Goal: Task Accomplishment & Management: Complete application form

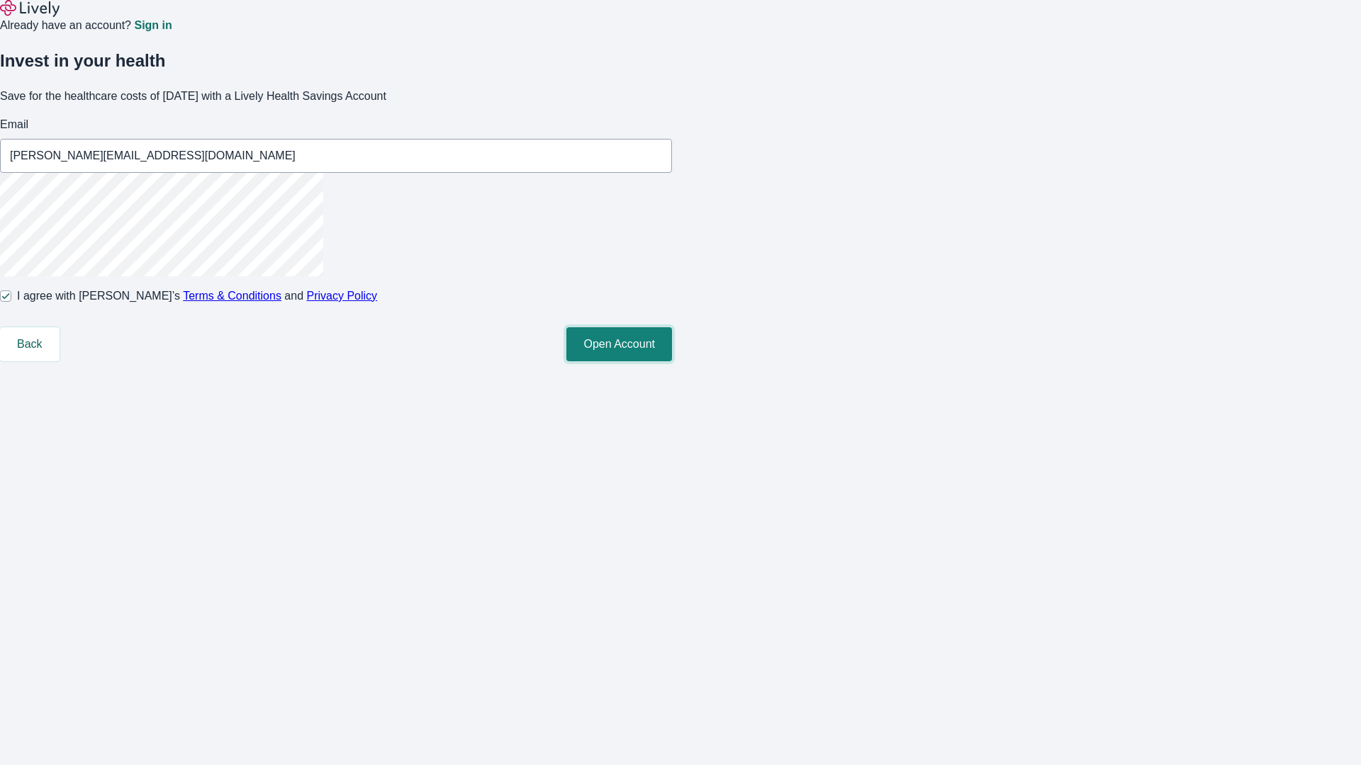
click at [672, 361] on button "Open Account" at bounding box center [619, 344] width 106 height 34
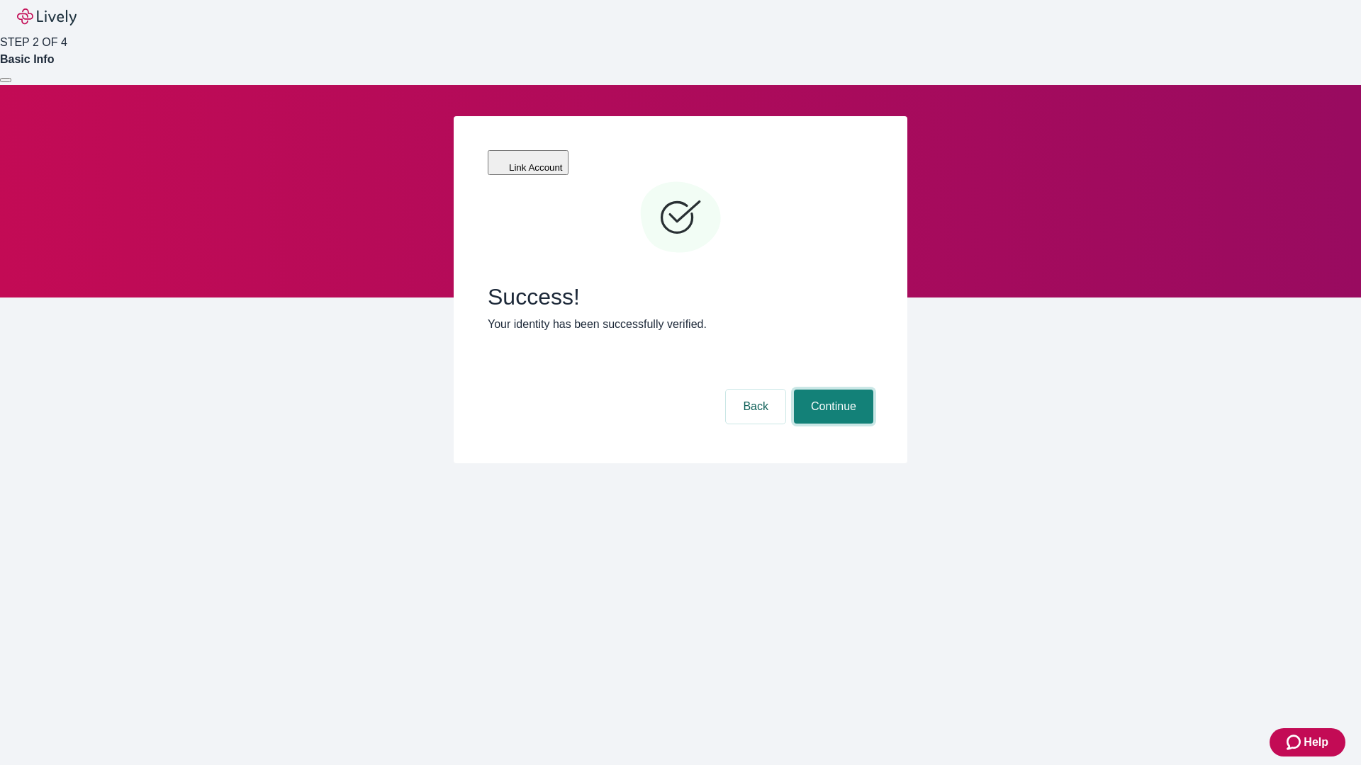
click at [831, 390] on button "Continue" at bounding box center [833, 407] width 79 height 34
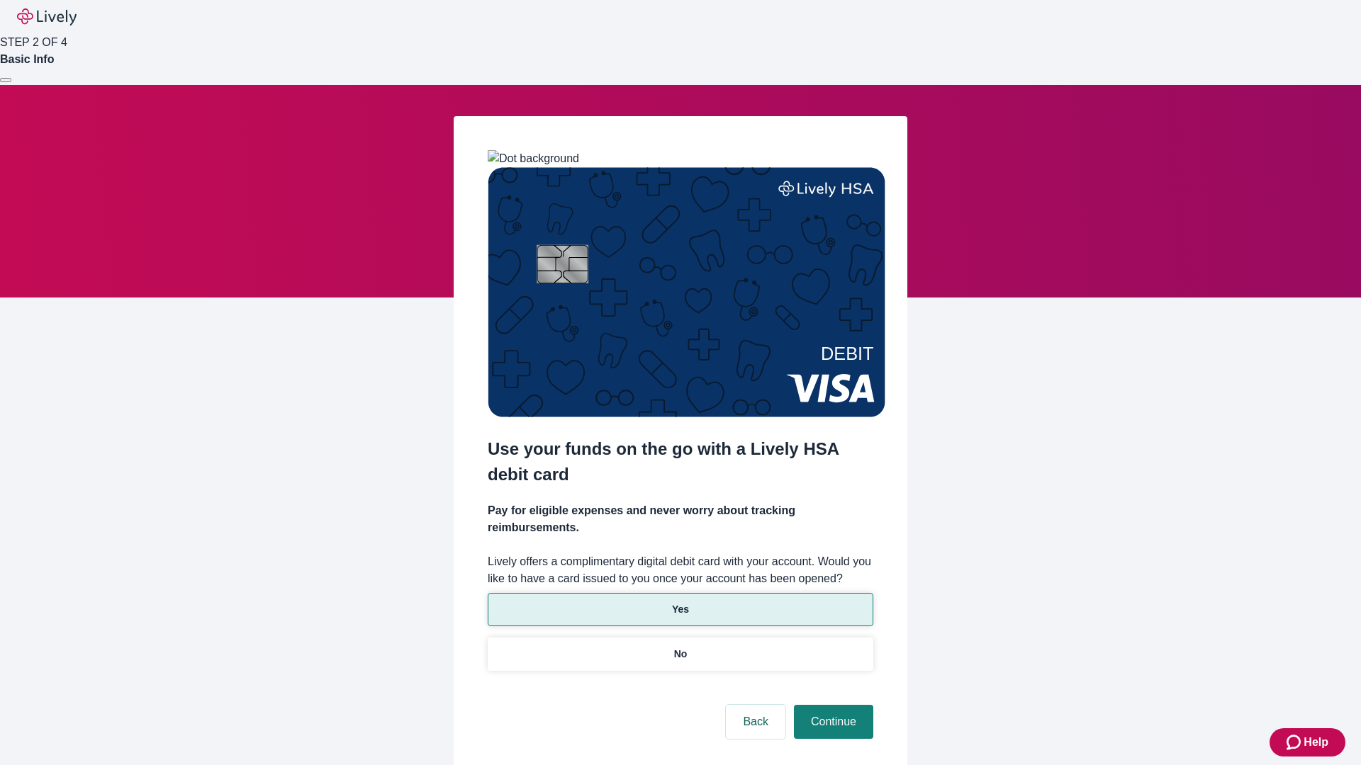
click at [680, 602] on p "Yes" at bounding box center [680, 609] width 17 height 15
click at [831, 705] on button "Continue" at bounding box center [833, 722] width 79 height 34
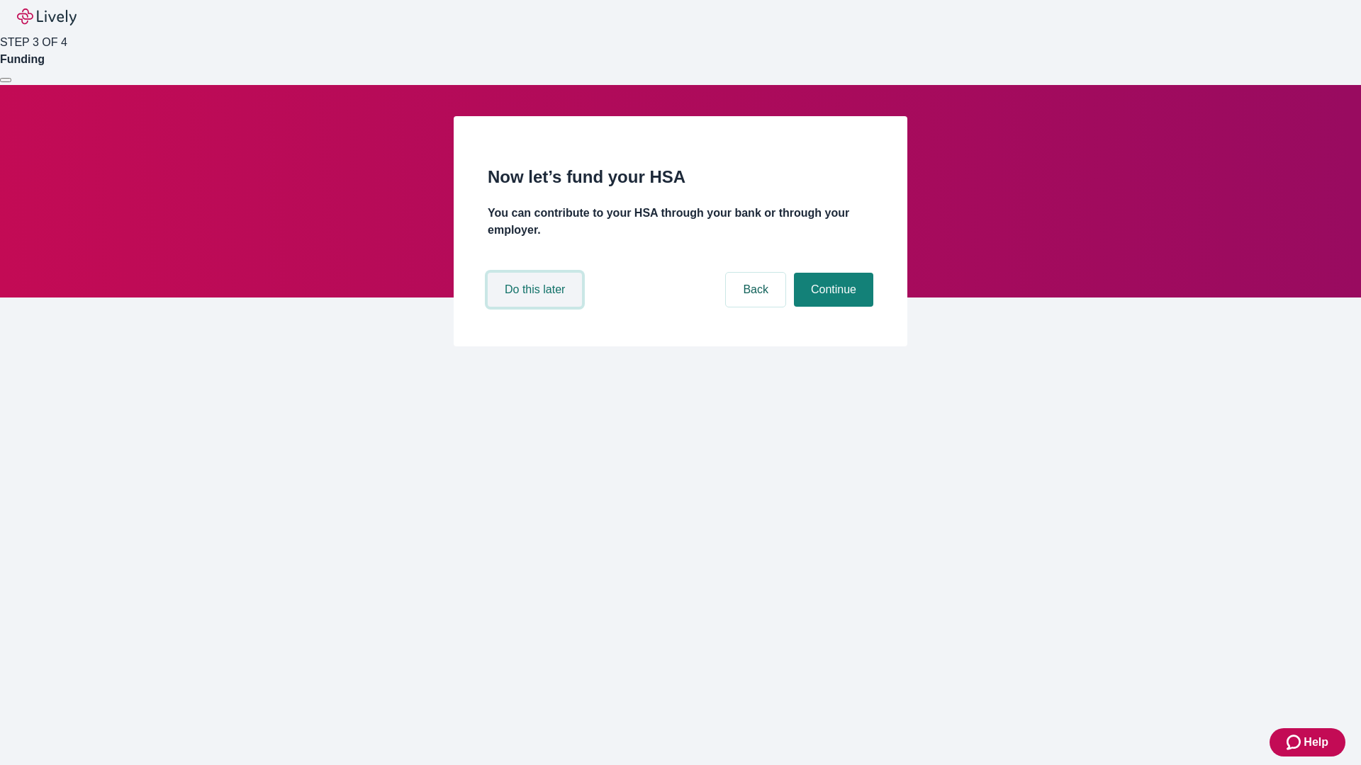
click at [537, 307] on button "Do this later" at bounding box center [535, 290] width 94 height 34
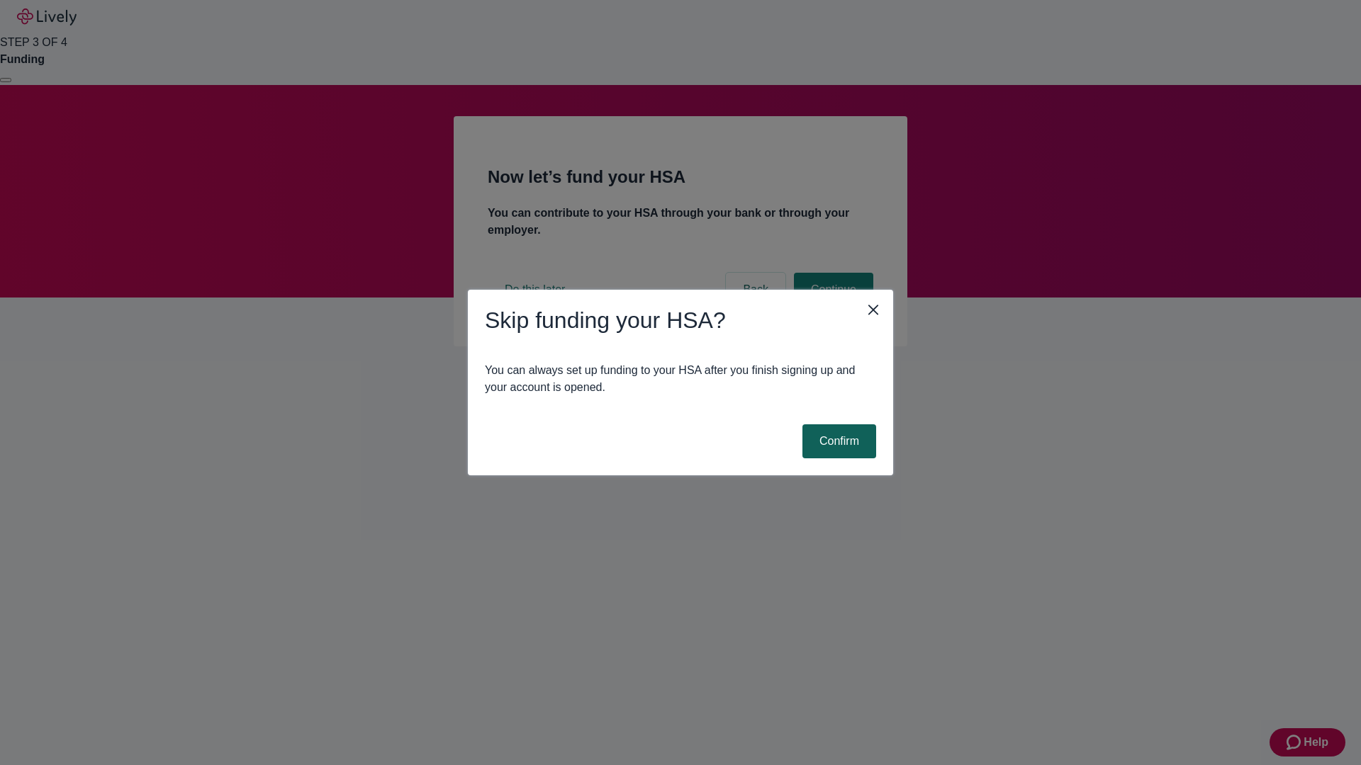
click at [837, 442] on button "Confirm" at bounding box center [839, 442] width 74 height 34
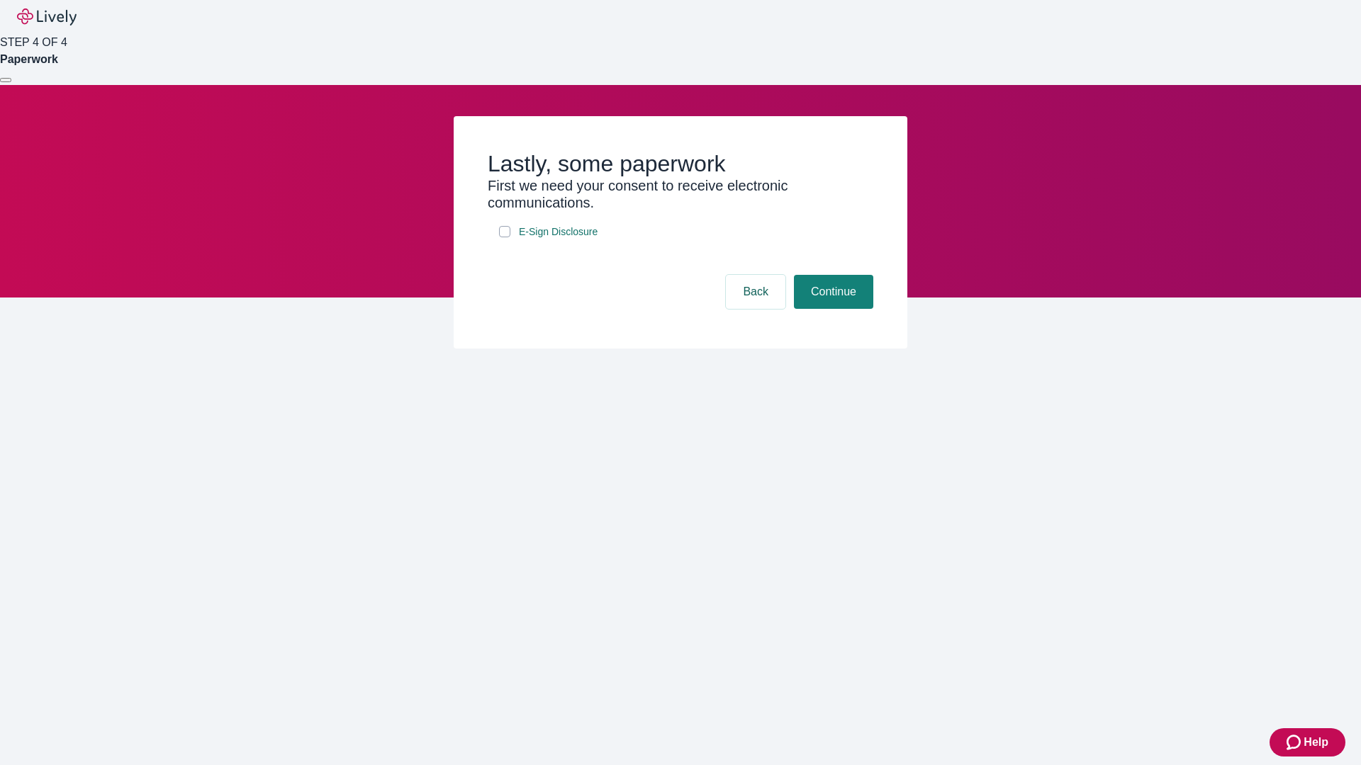
click at [505, 237] on input "E-Sign Disclosure" at bounding box center [504, 231] width 11 height 11
checkbox input "true"
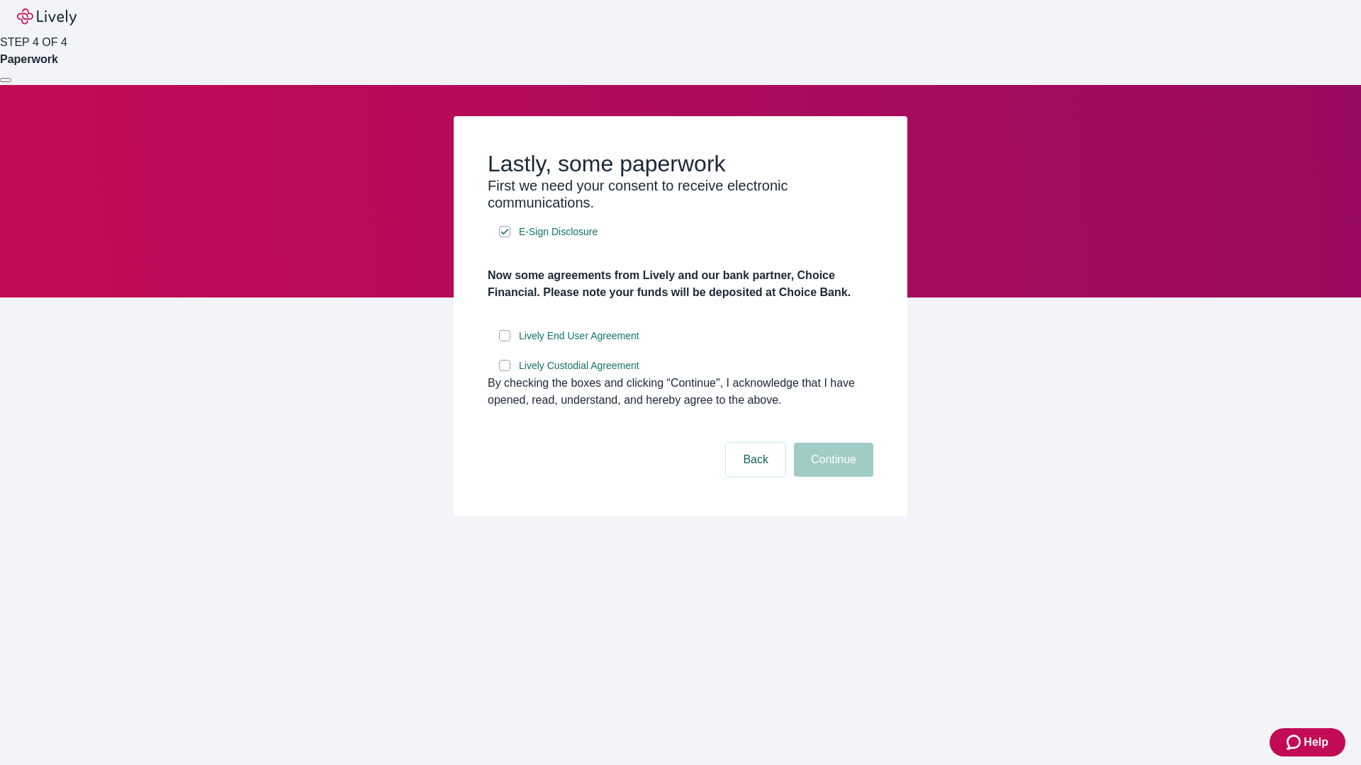
click at [505, 342] on input "Lively End User Agreement" at bounding box center [504, 335] width 11 height 11
checkbox input "true"
click at [505, 371] on input "Lively Custodial Agreement" at bounding box center [504, 365] width 11 height 11
checkbox input "true"
click at [831, 477] on button "Continue" at bounding box center [833, 460] width 79 height 34
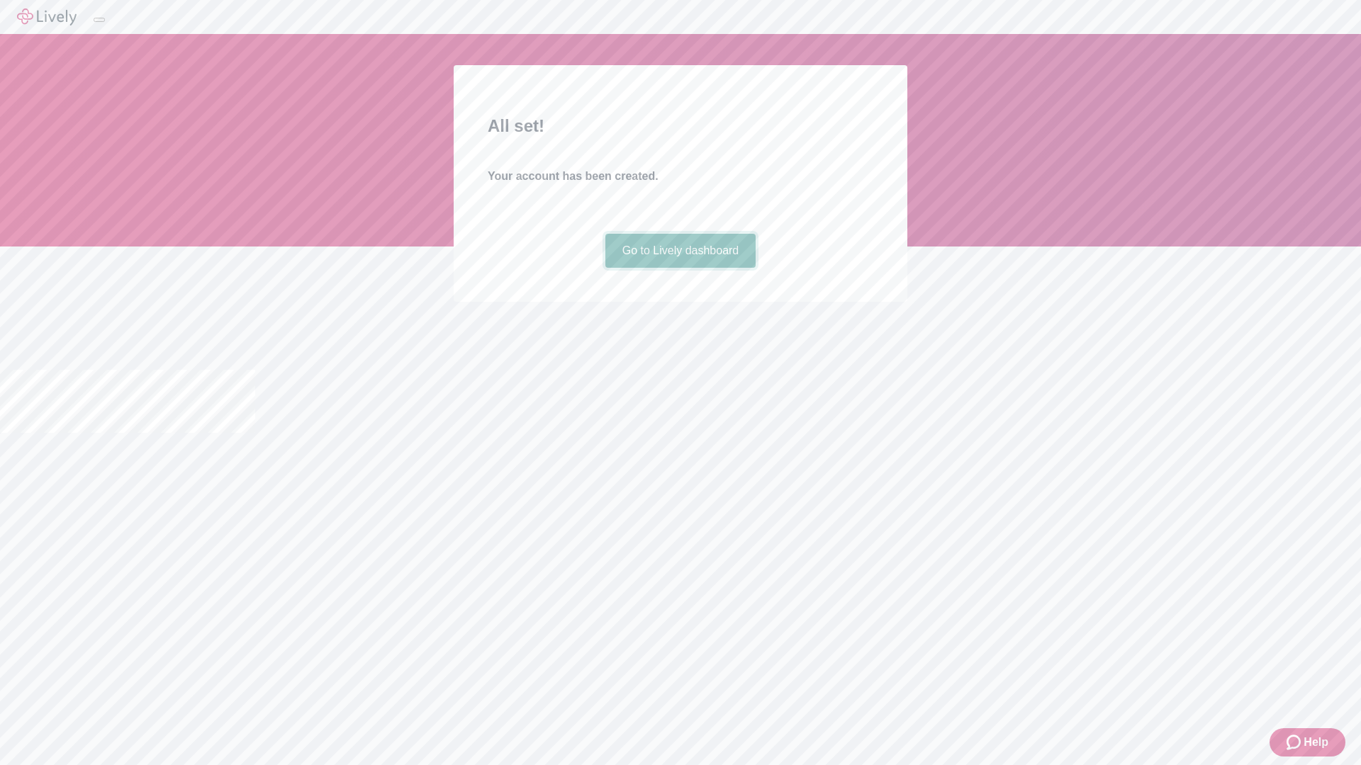
click at [680, 268] on link "Go to Lively dashboard" at bounding box center [680, 251] width 151 height 34
